Goal: Transaction & Acquisition: Purchase product/service

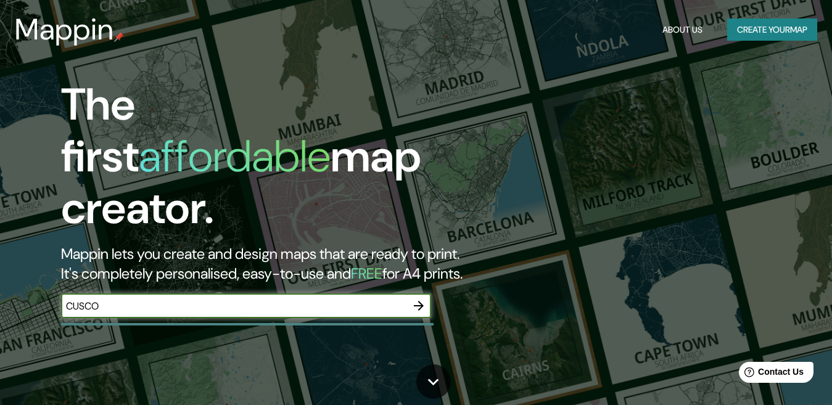
type input "CUSCO"
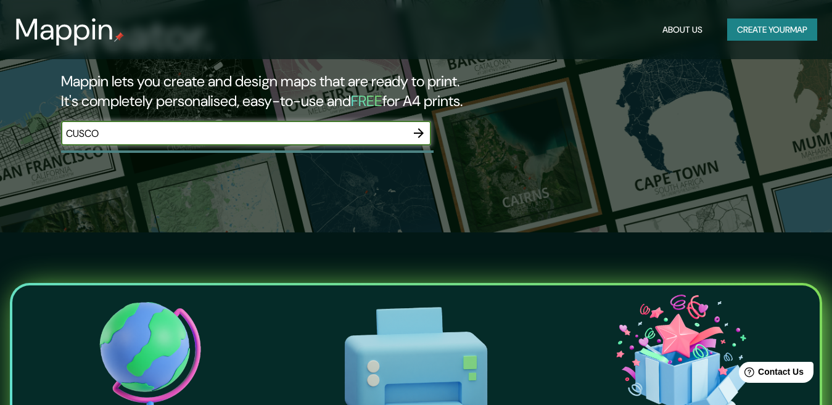
scroll to position [62, 0]
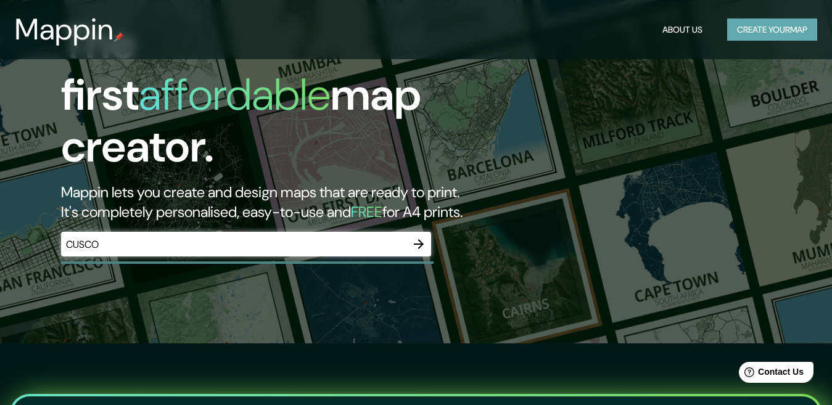
click at [765, 30] on button "Create your map" at bounding box center [772, 29] width 90 height 23
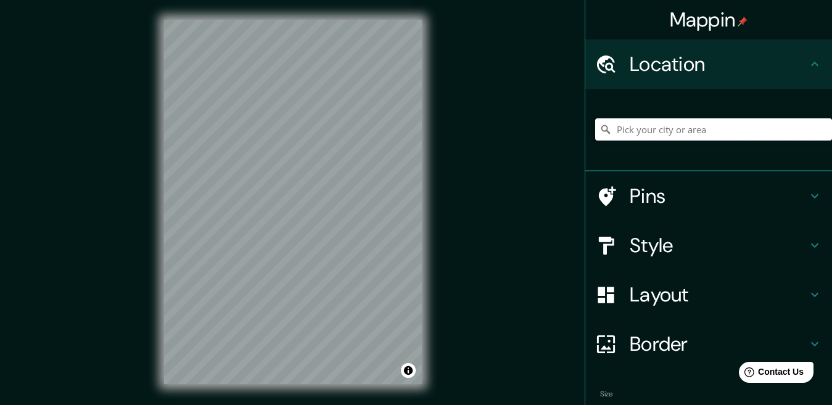
click at [719, 129] on input "Pick your city or area" at bounding box center [713, 129] width 237 height 22
type input "Cusco, [GEOGRAPHIC_DATA], [GEOGRAPHIC_DATA]"
click at [676, 290] on h4 "Layout" at bounding box center [718, 294] width 178 height 25
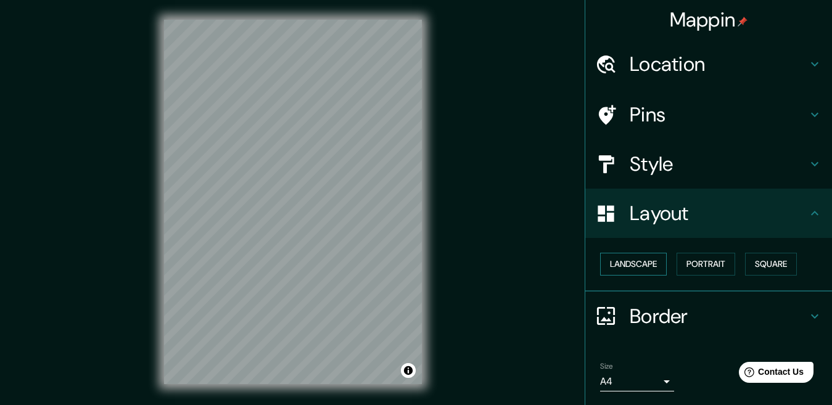
click at [623, 255] on button "Landscape" at bounding box center [633, 264] width 67 height 23
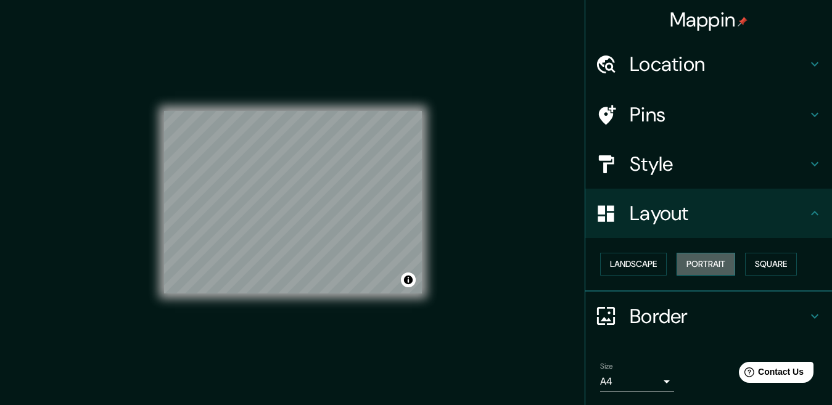
click at [690, 258] on button "Portrait" at bounding box center [705, 264] width 59 height 23
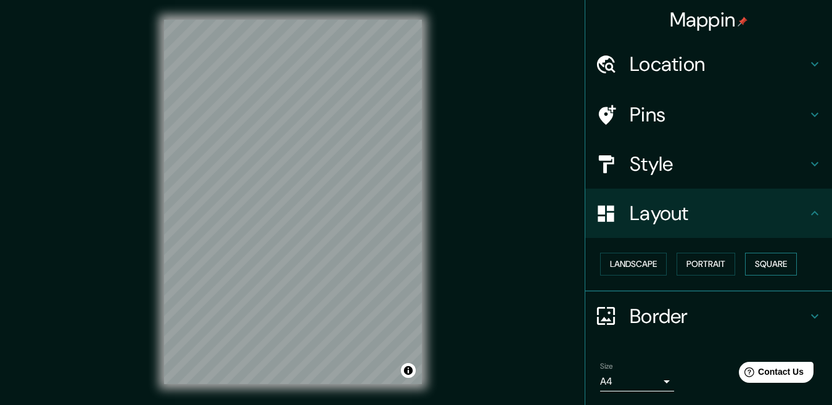
click at [751, 264] on button "Square" at bounding box center [771, 264] width 52 height 23
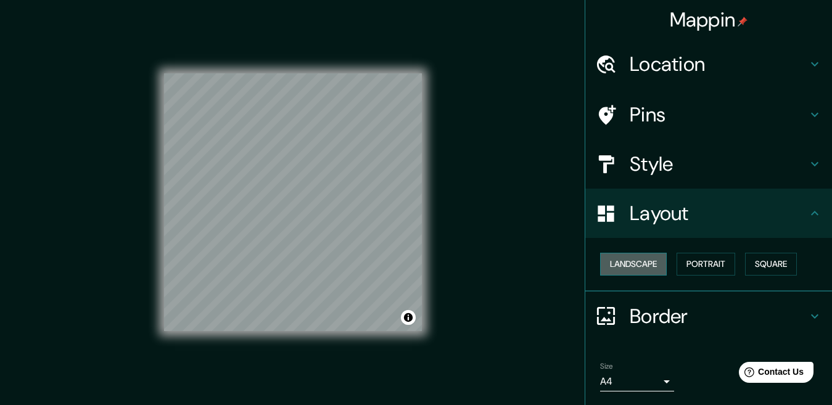
click at [626, 266] on button "Landscape" at bounding box center [633, 264] width 67 height 23
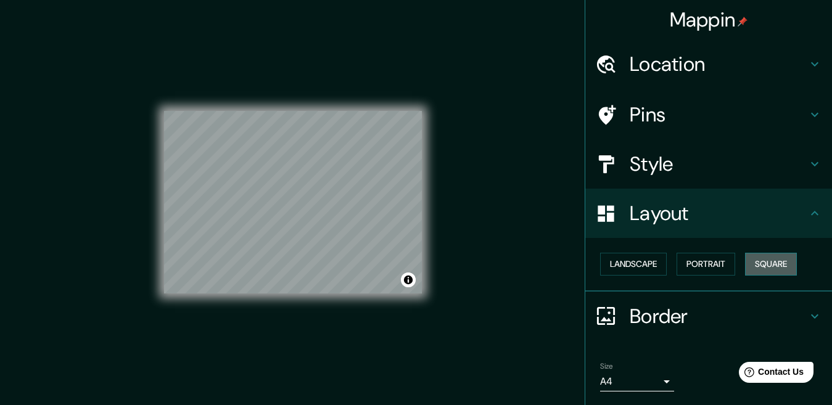
click at [771, 266] on button "Square" at bounding box center [771, 264] width 52 height 23
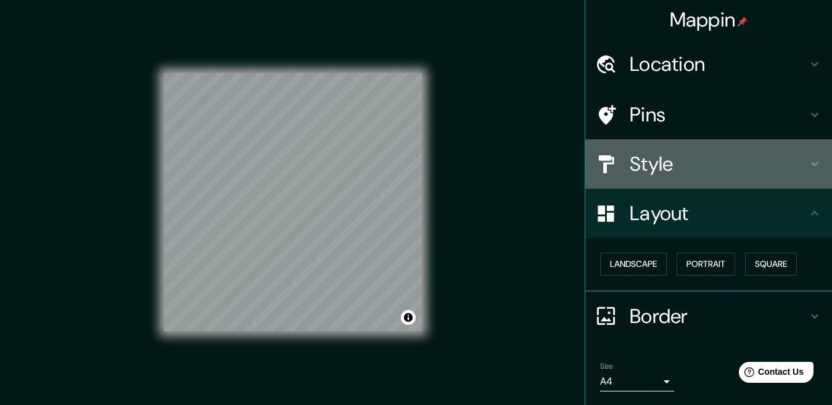
click at [690, 164] on h4 "Style" at bounding box center [718, 164] width 178 height 25
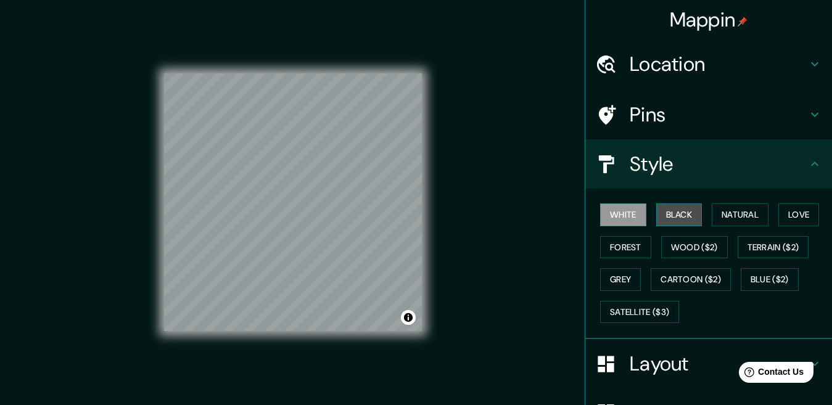
click at [665, 208] on button "Black" at bounding box center [679, 214] width 46 height 23
click at [609, 212] on button "White" at bounding box center [623, 214] width 46 height 23
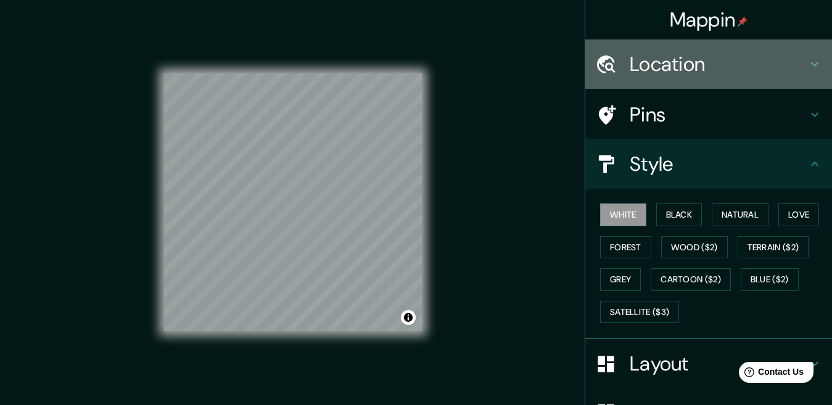
click at [719, 64] on h4 "Location" at bounding box center [718, 64] width 178 height 25
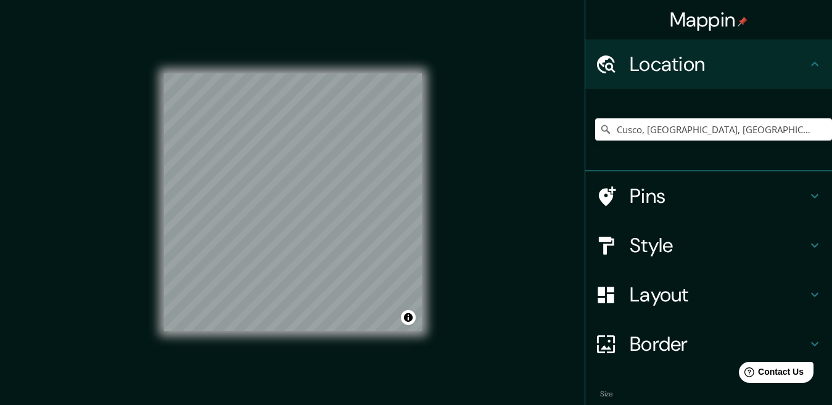
click at [682, 202] on h4 "Pins" at bounding box center [718, 196] width 178 height 25
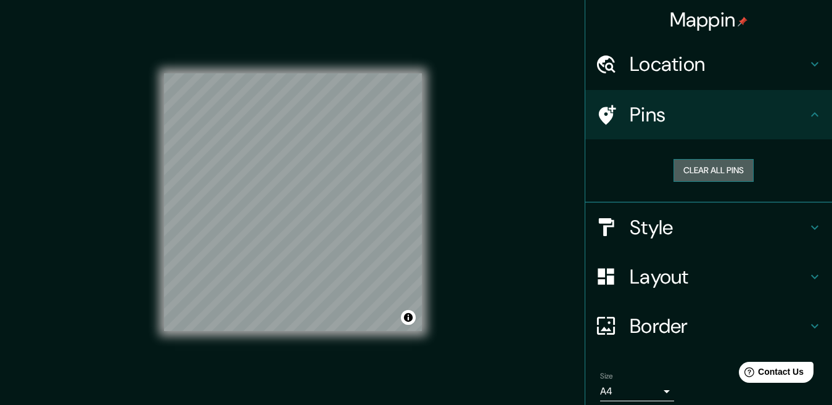
click at [714, 168] on button "Clear all pins" at bounding box center [713, 170] width 80 height 23
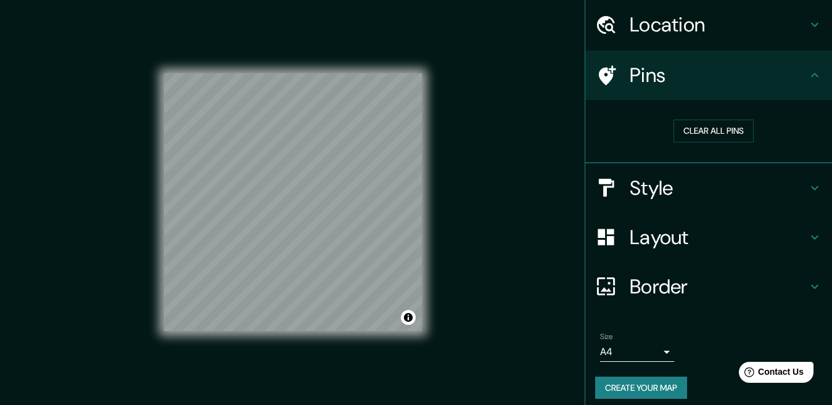
scroll to position [48, 0]
